Goal: Check status

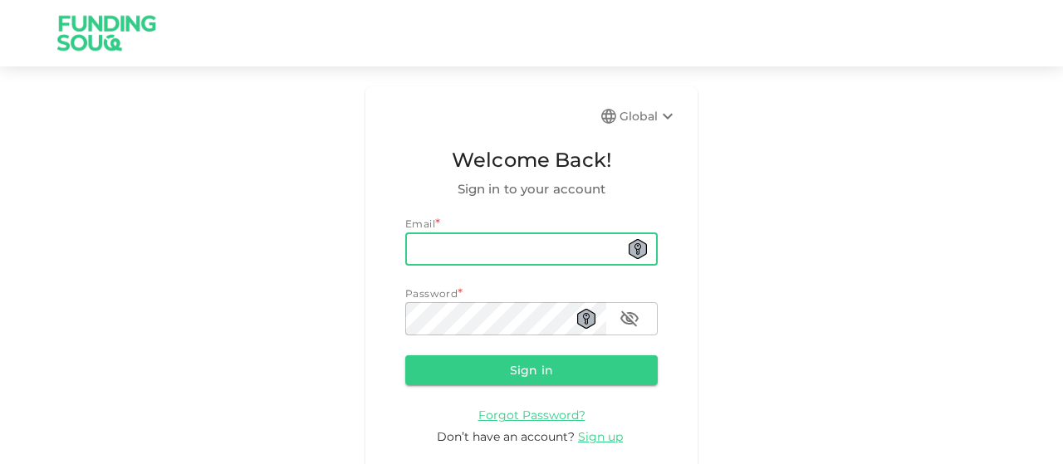
click at [449, 248] on input "email" at bounding box center [531, 249] width 253 height 33
type input "[EMAIL_ADDRESS][DOMAIN_NAME]"
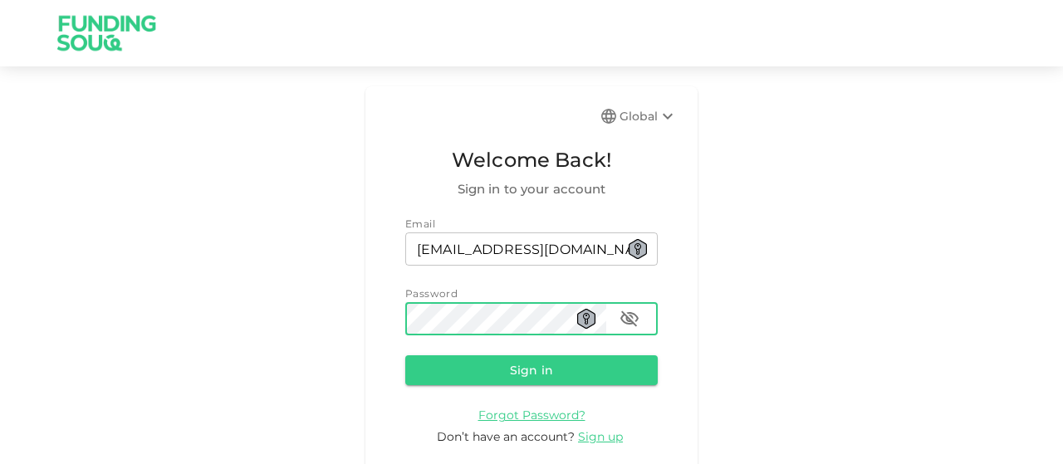
click at [405, 356] on button "Sign in" at bounding box center [531, 371] width 253 height 30
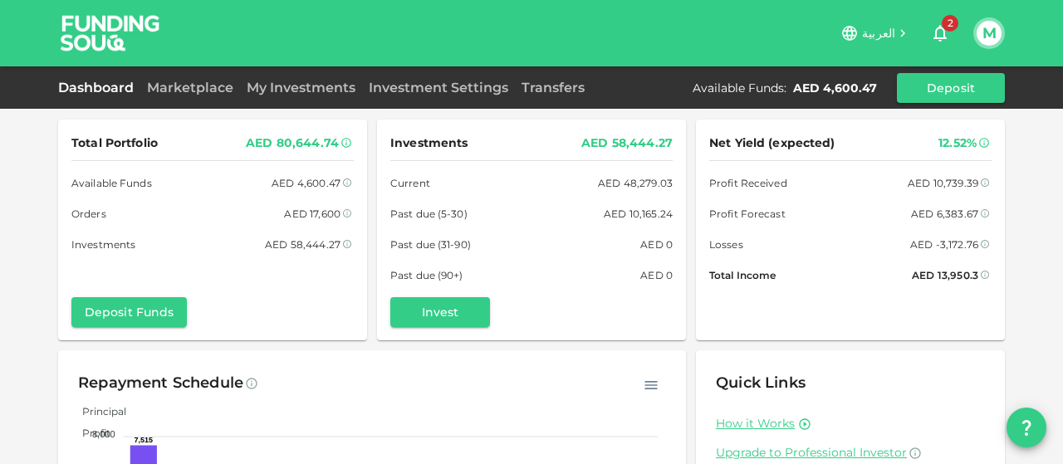
click at [296, 293] on div "Total Portfolio AED 80,644.74 Available Funds AED 4,600.47 Orders AED 17,600 In…" at bounding box center [212, 230] width 282 height 194
click at [297, 84] on link "My Investments" at bounding box center [301, 88] width 122 height 16
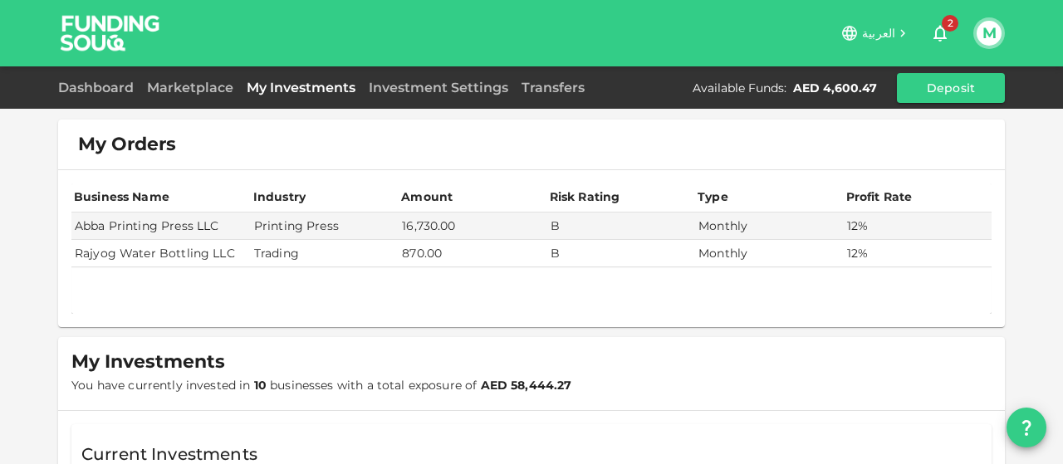
drag, startPoint x: 1060, startPoint y: 137, endPoint x: 671, endPoint y: 152, distance: 389.0
click at [671, 152] on div "My Orders" at bounding box center [531, 145] width 947 height 50
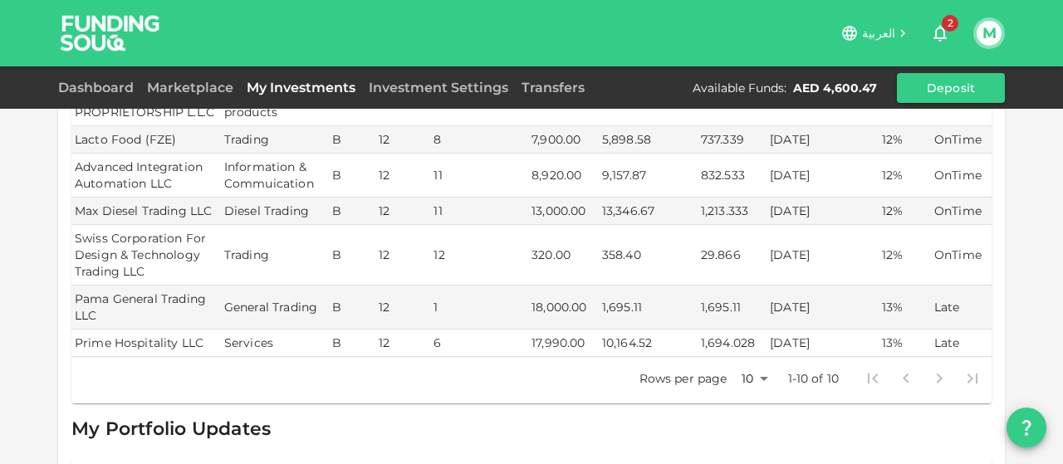
scroll to position [694, 0]
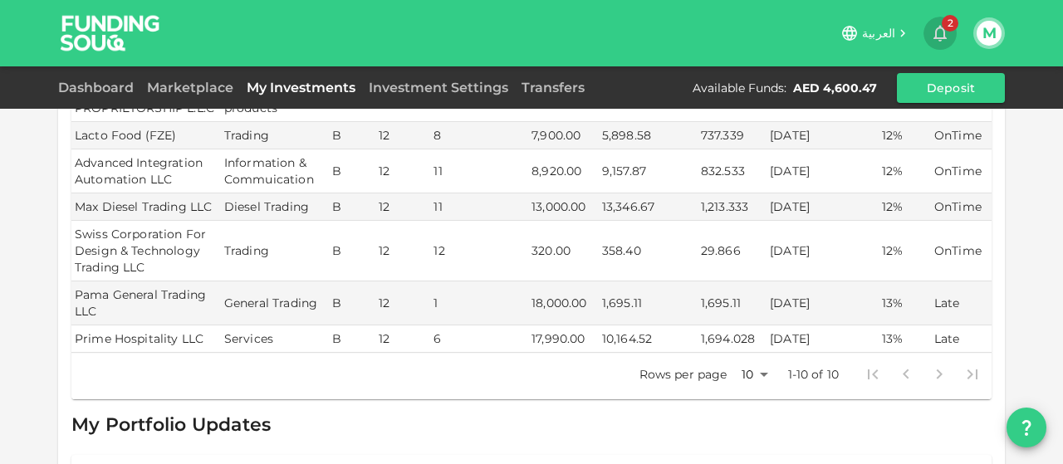
click at [949, 25] on span "2" at bounding box center [950, 23] width 17 height 17
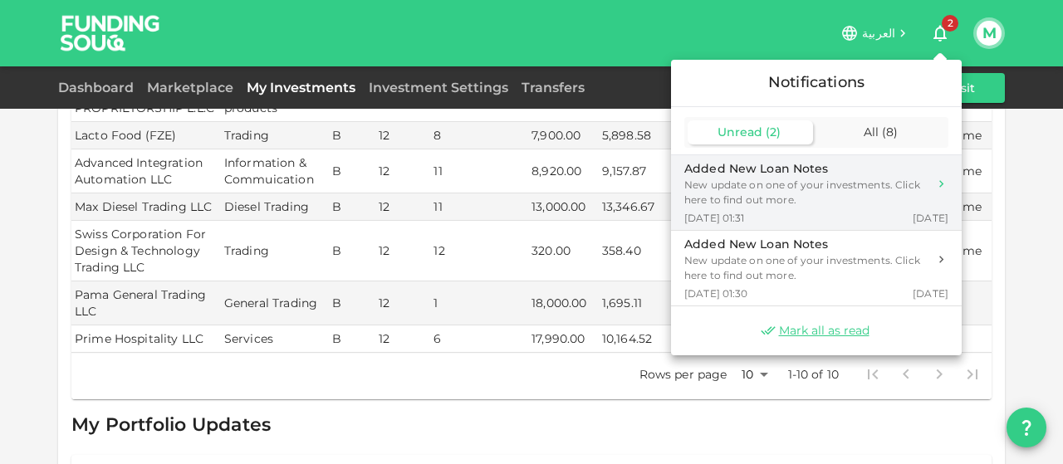
click at [817, 195] on div "New update on one of your investments. Click here to find out more." at bounding box center [805, 193] width 243 height 30
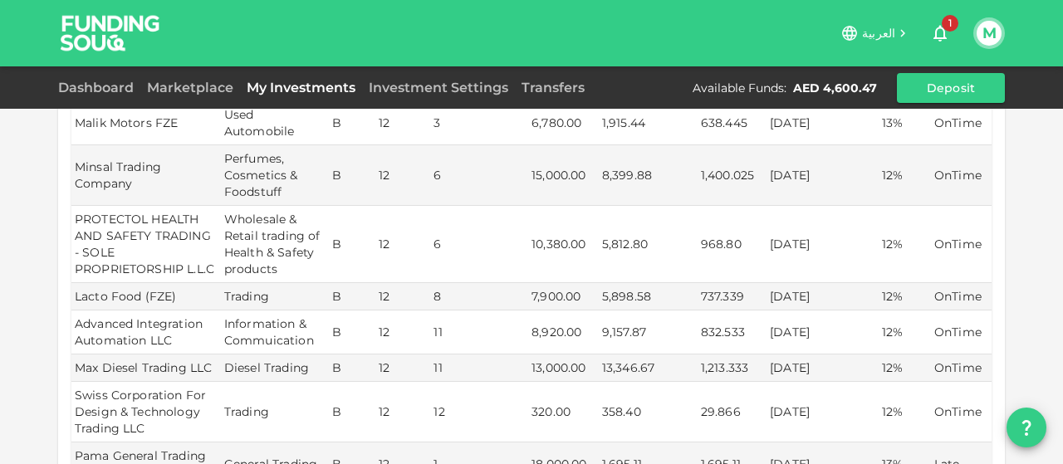
scroll to position [429, 0]
